Goal: Transaction & Acquisition: Download file/media

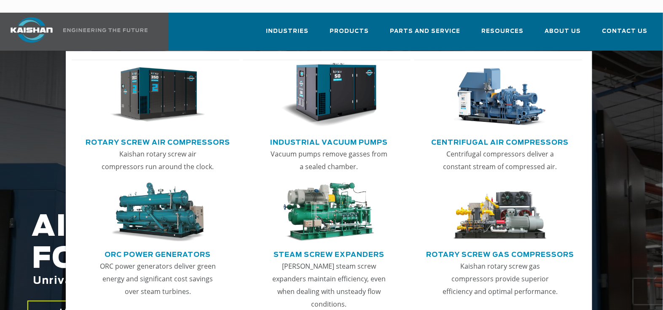
click at [151, 90] on img "Main menu" at bounding box center [158, 95] width 96 height 64
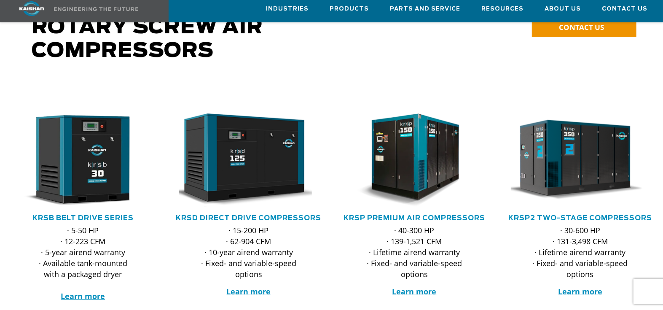
scroll to position [84, 0]
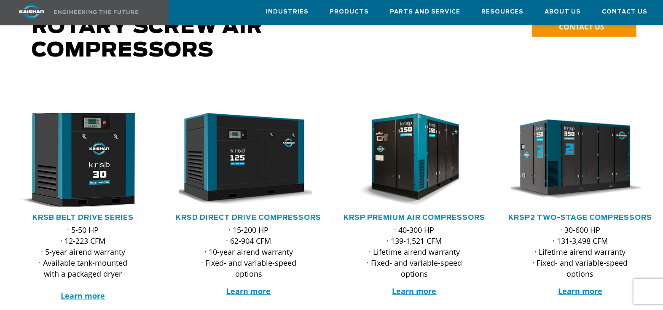
click at [85, 166] on img at bounding box center [76, 159] width 153 height 103
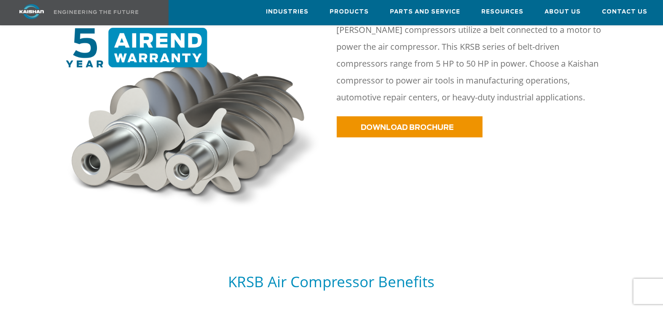
scroll to position [506, 0]
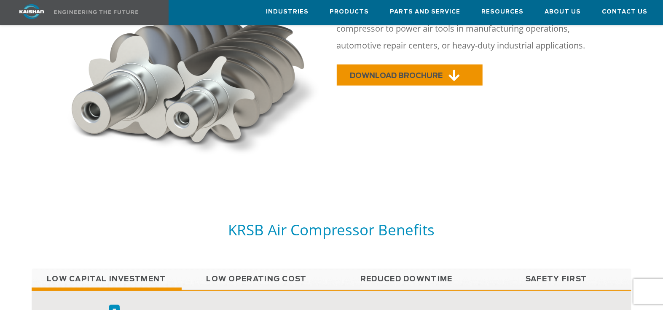
click at [393, 72] on span "DOWNLOAD BROCHURE" at bounding box center [396, 75] width 93 height 7
